Goal: Transaction & Acquisition: Purchase product/service

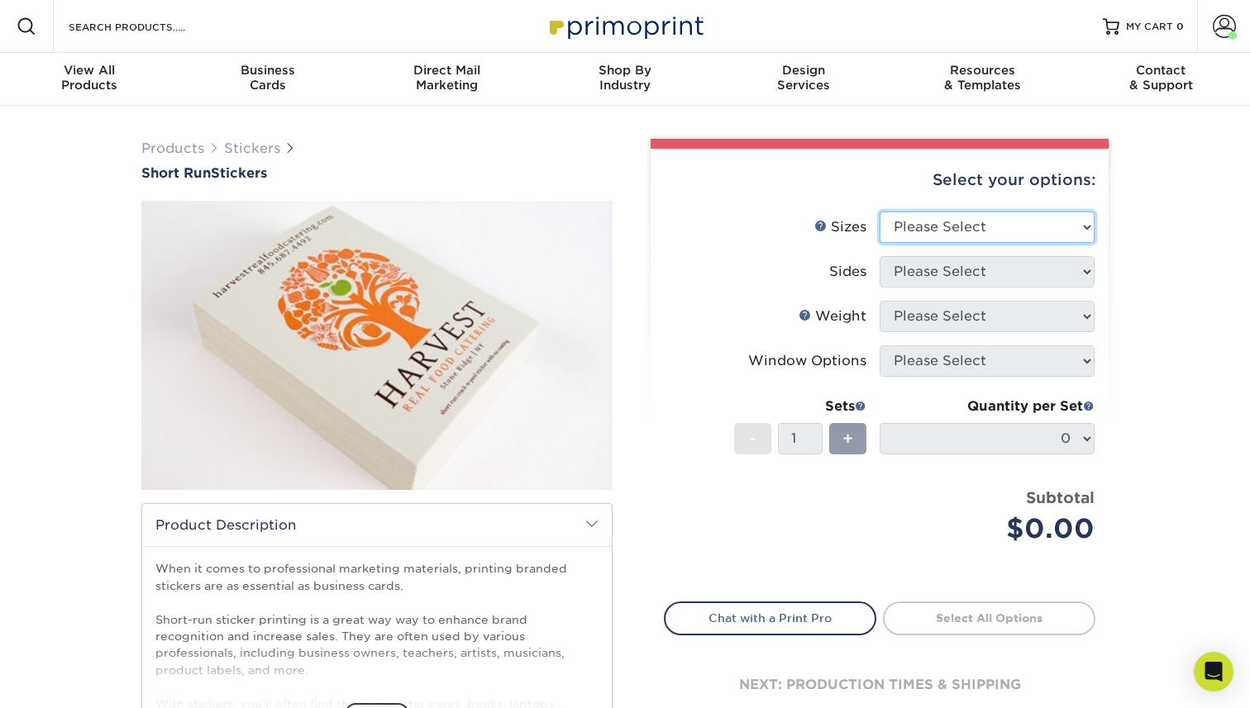
click at [903, 226] on select "Please Select 1.5" x 3.5" 1.75" x 3.5" 2" x 2" 2" x 3" 2" x 3.5" 2" x 4" 2" x 8…" at bounding box center [986, 227] width 215 height 31
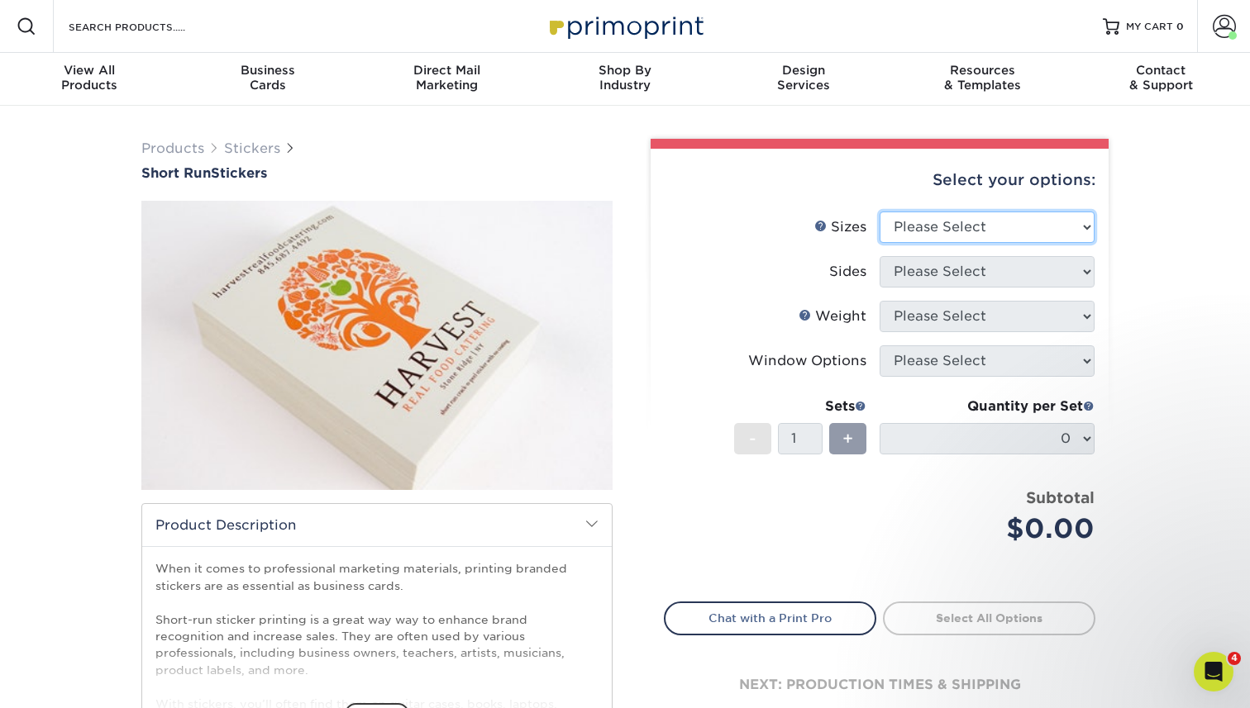
select select "2.00x2.00"
click at [879, 212] on select "Please Select 1.5" x 3.5" 1.75" x 3.5" 2" x 2" 2" x 3" 2" x 3.5" 2" x 4" 2" x 8…" at bounding box center [986, 227] width 215 height 31
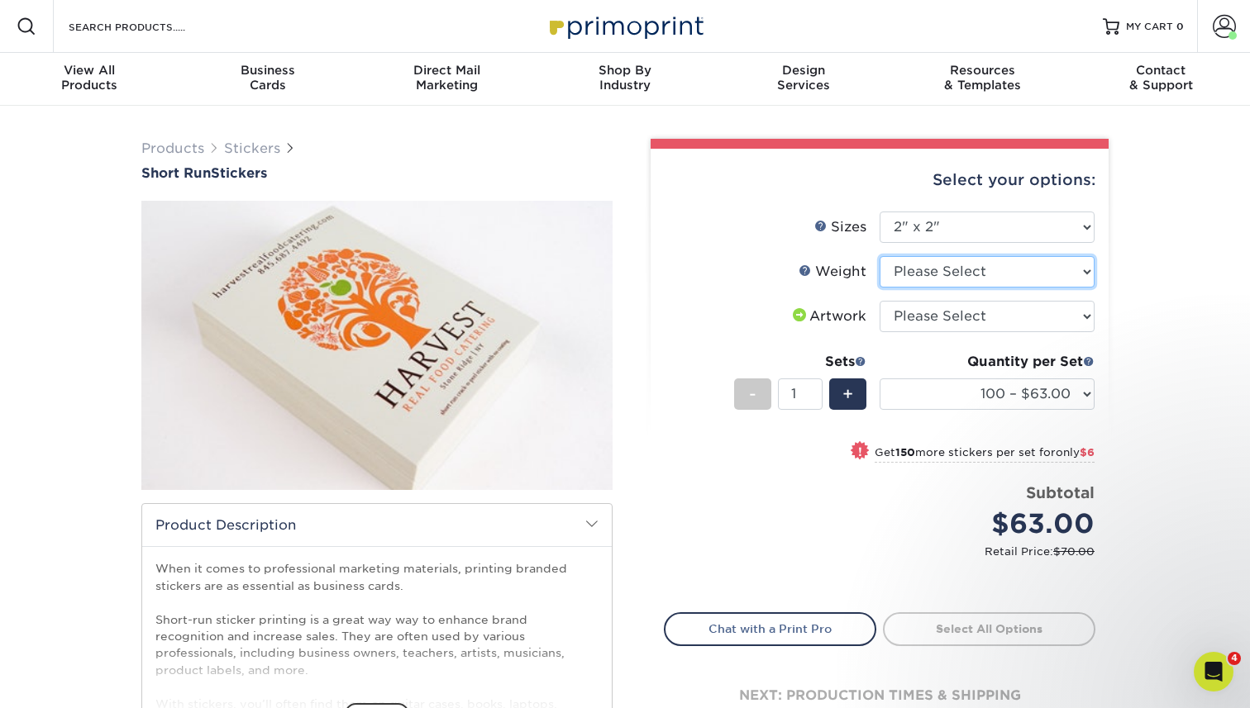
click at [921, 277] on select "Please Select Crack and Peel" at bounding box center [986, 271] width 215 height 31
select select "Crack and Peel"
click at [879, 256] on select "Please Select Crack and Peel" at bounding box center [986, 271] width 215 height 31
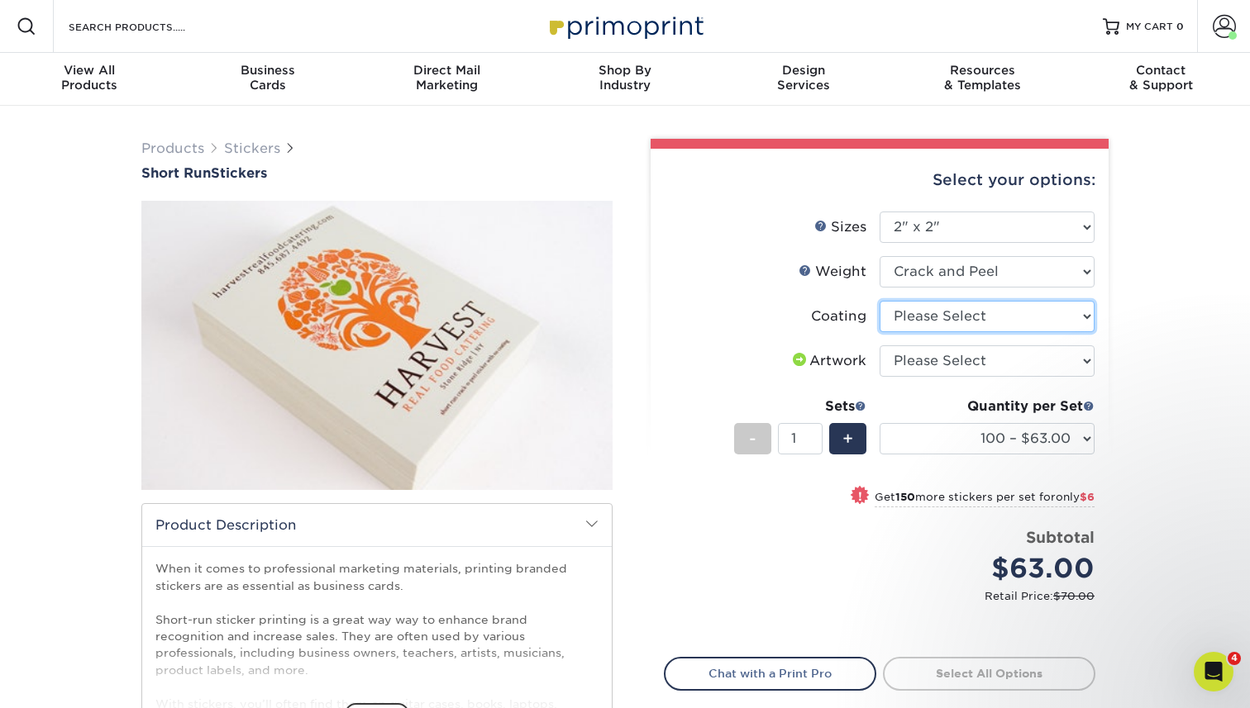
click at [924, 319] on select at bounding box center [986, 316] width 215 height 31
select select "3e7618de-abca-4bda-9f97-8b9129e913d8"
click at [879, 301] on select at bounding box center [986, 316] width 215 height 31
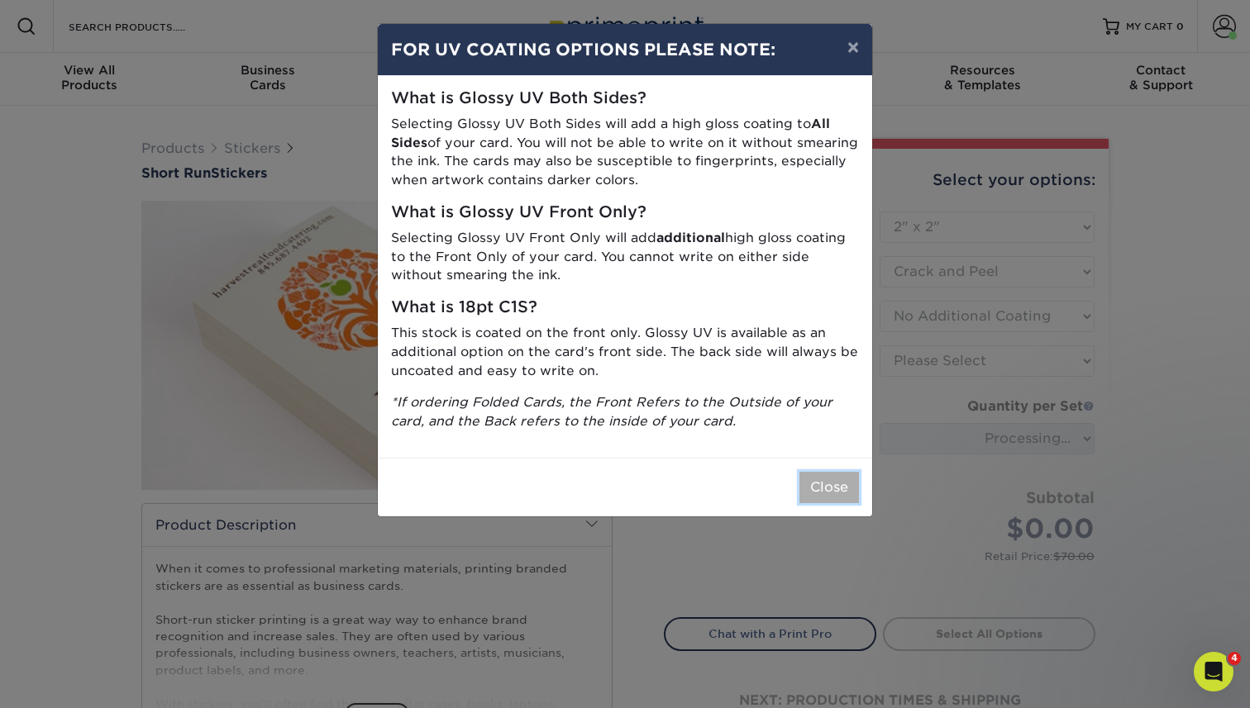
click at [827, 482] on button "Close" at bounding box center [829, 487] width 60 height 31
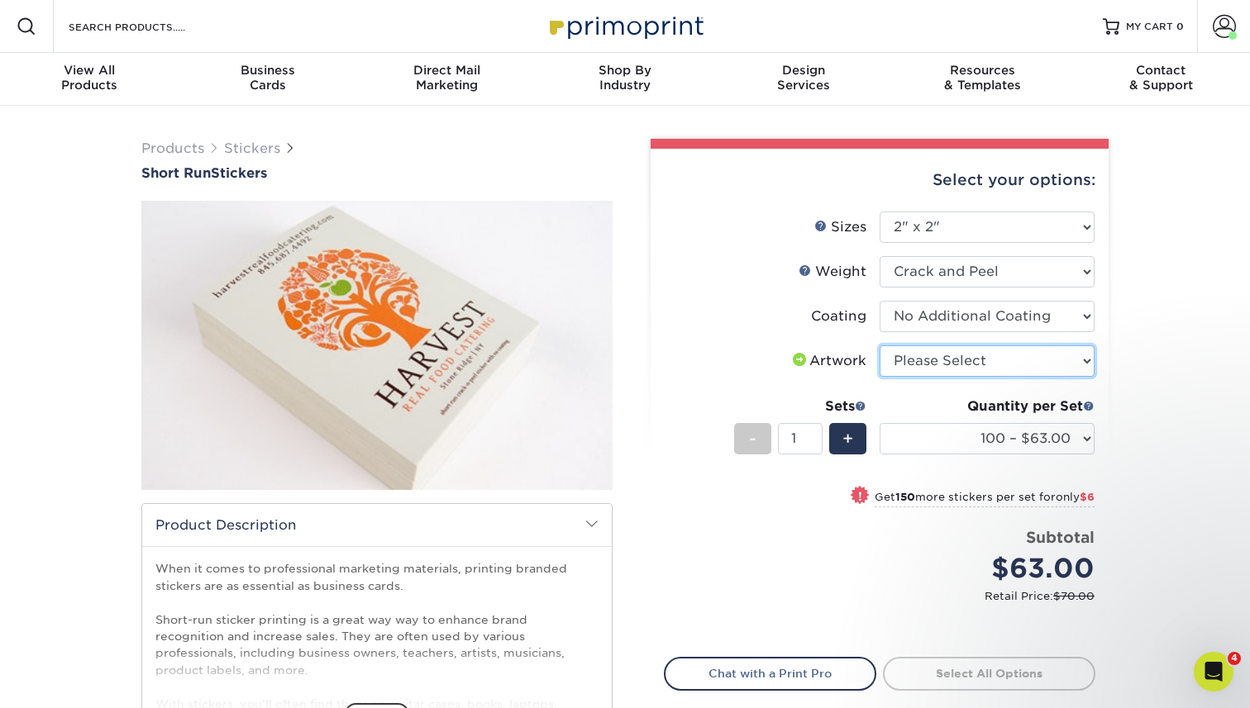
click at [943, 362] on select "Please Select I will upload files I need a design - $50" at bounding box center [986, 361] width 215 height 31
select select "upload"
click at [879, 346] on select "Please Select I will upload files I need a design - $50" at bounding box center [986, 361] width 215 height 31
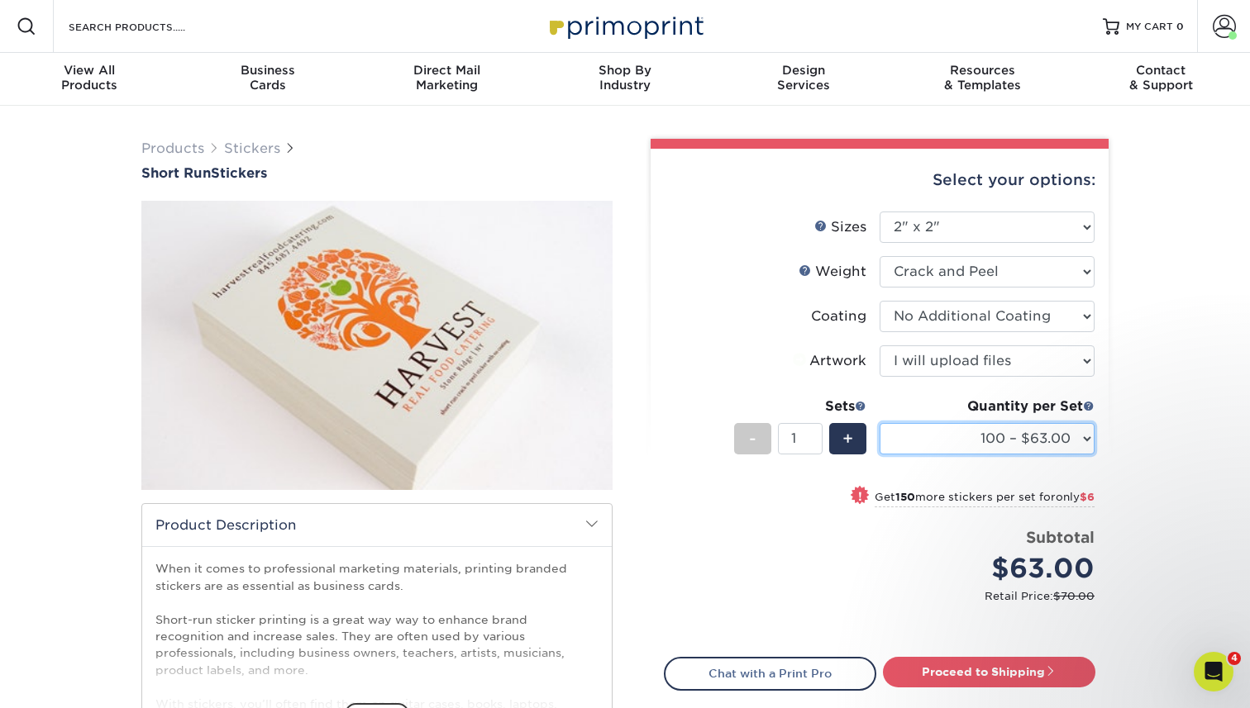
click at [953, 439] on select "100 – $63.00 250 – $69.00 500 – $75.00" at bounding box center [986, 438] width 215 height 31
select select "250 – $69.00"
click at [879, 423] on select "100 – $63.00 250 – $69.00 500 – $75.00" at bounding box center [986, 438] width 215 height 31
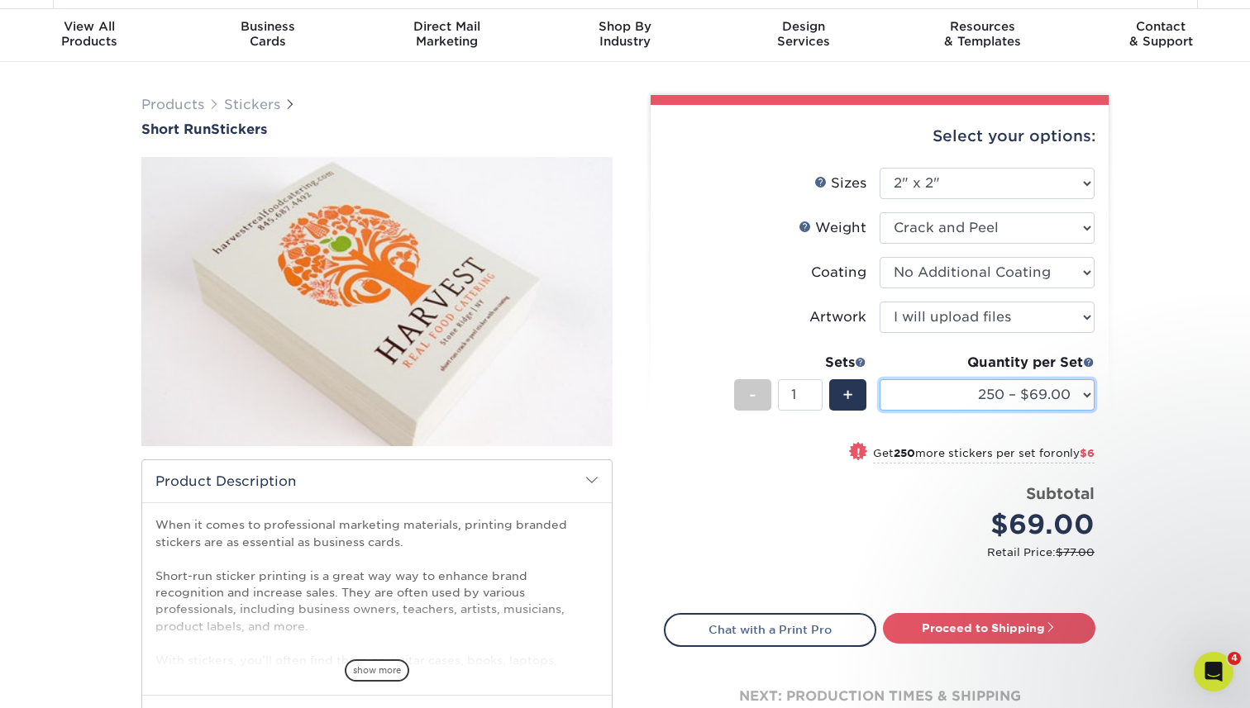
scroll to position [53, 0]
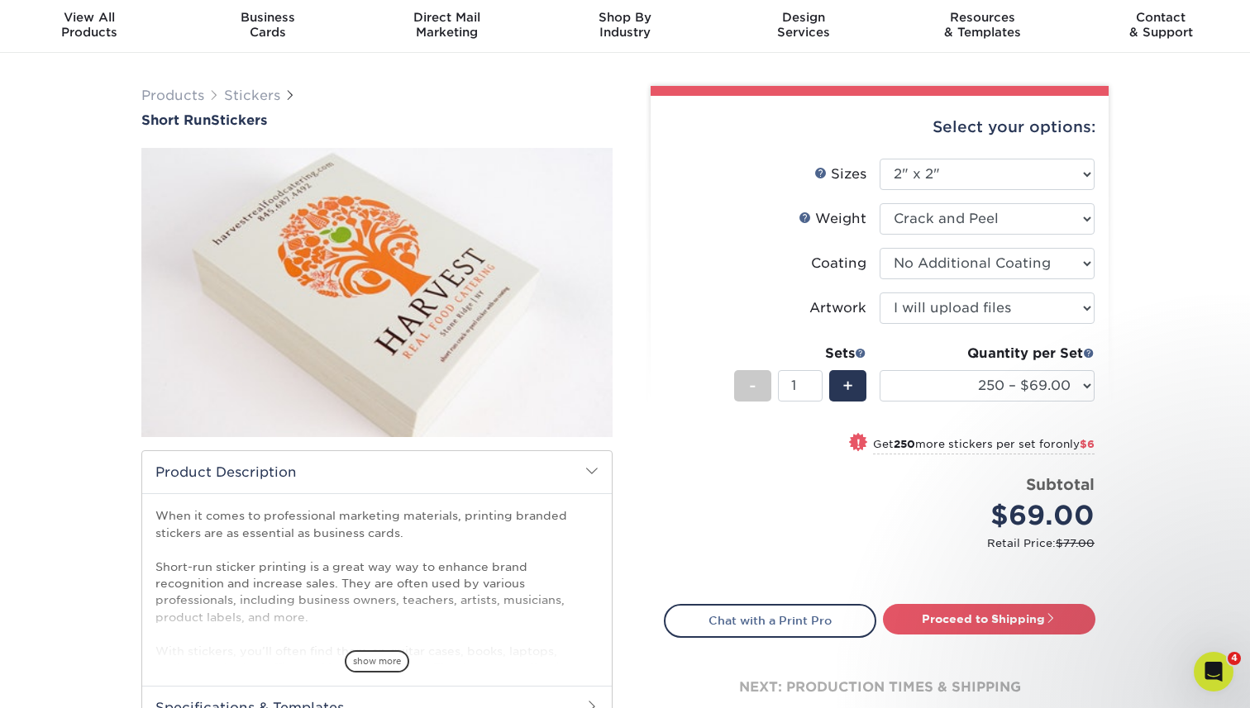
click at [823, 525] on div "Price per set $69.00" at bounding box center [772, 505] width 215 height 63
